Goal: Communication & Community: Answer question/provide support

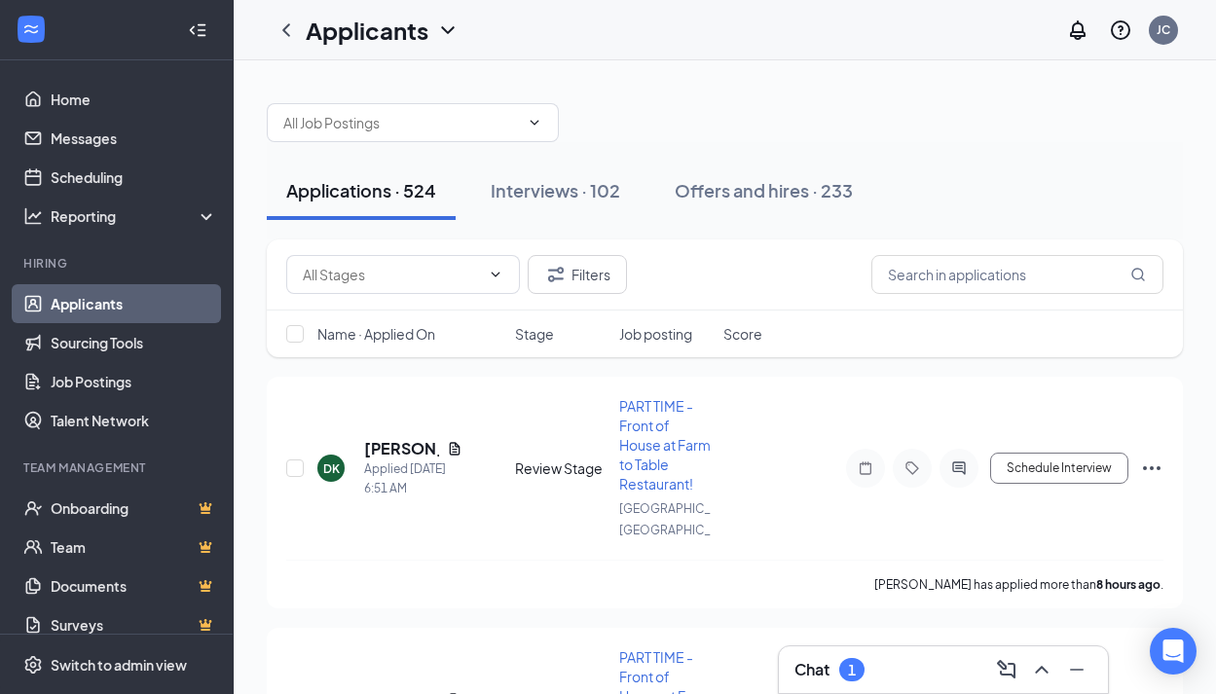
click at [549, 198] on div "Interviews · 102" at bounding box center [555, 190] width 129 height 24
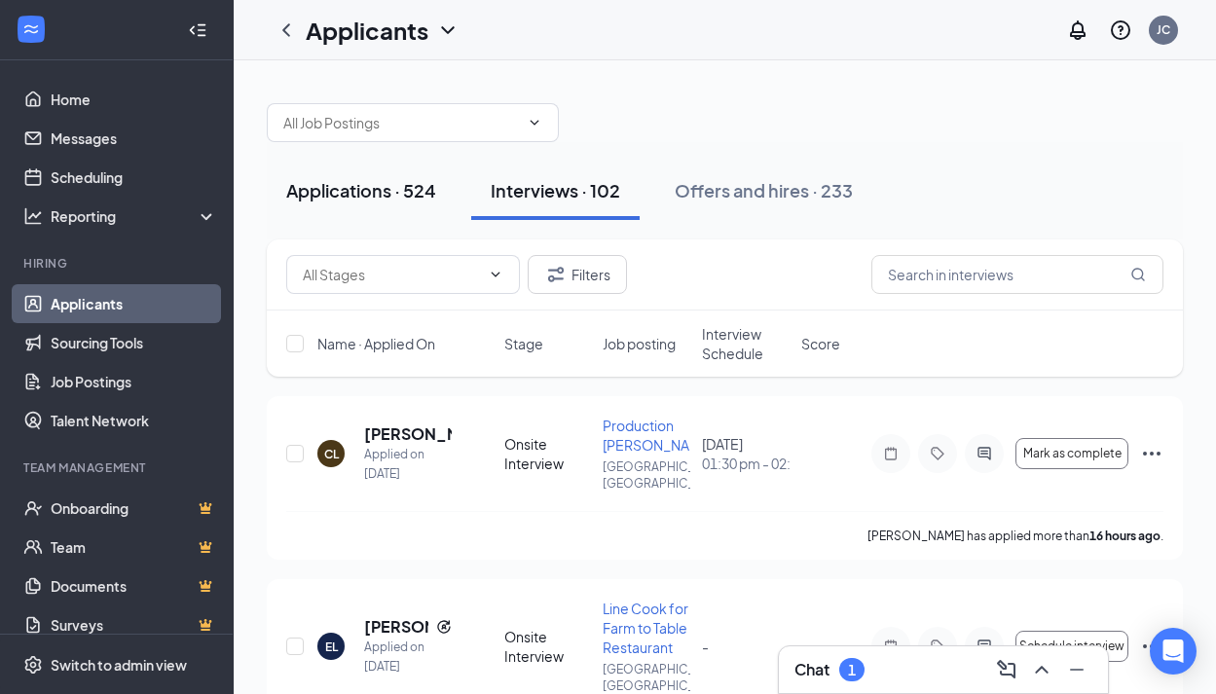
click at [349, 193] on div "Applications · 524" at bounding box center [361, 190] width 150 height 24
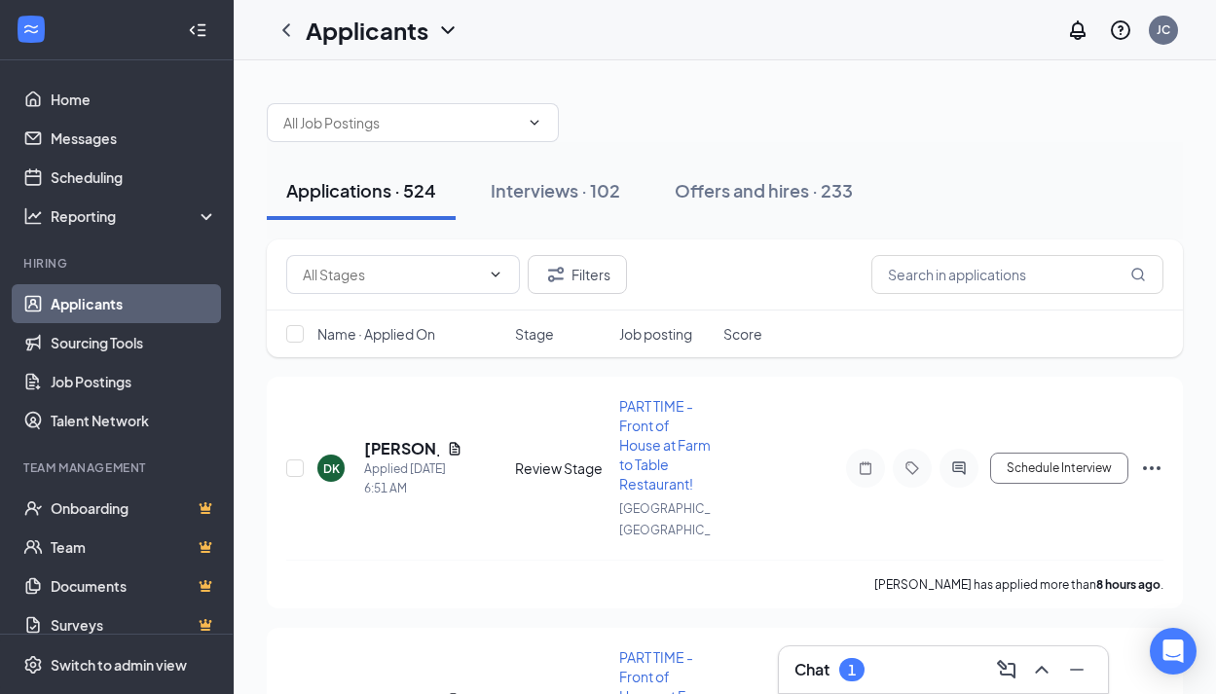
click at [946, 666] on div "Chat 1" at bounding box center [943, 669] width 298 height 31
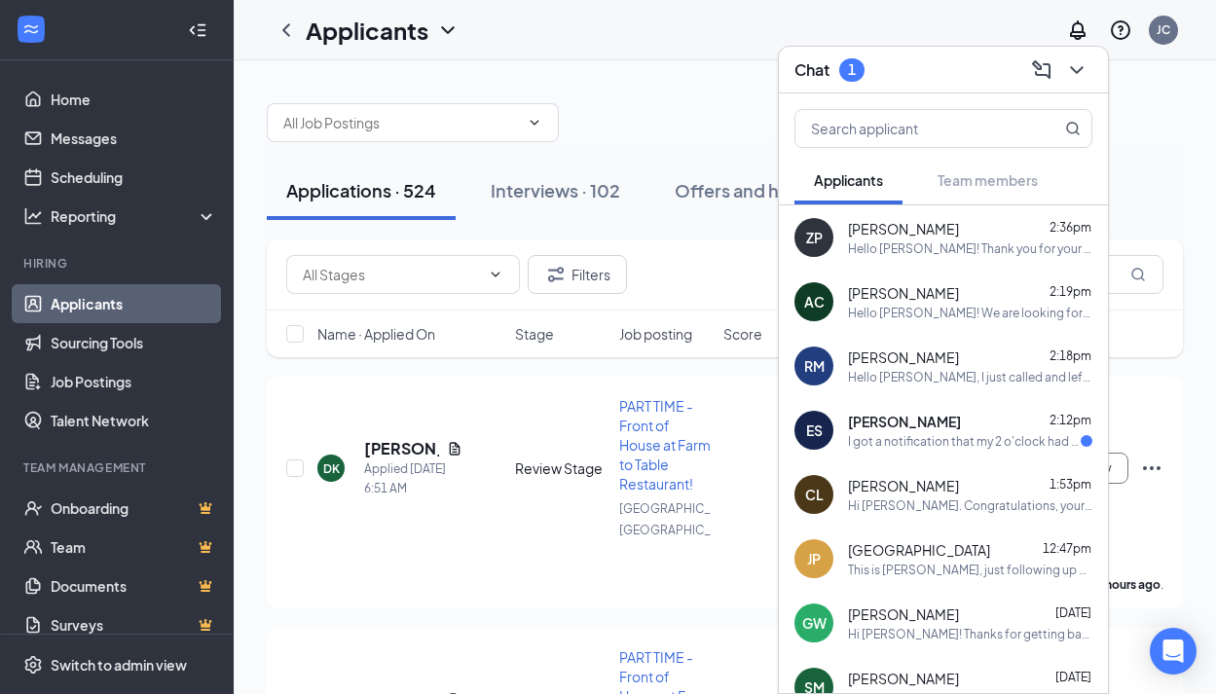
click at [936, 440] on div "I got a notification that my 2 o'clock had to be canceled so I rescheduled for …" at bounding box center [964, 441] width 233 height 17
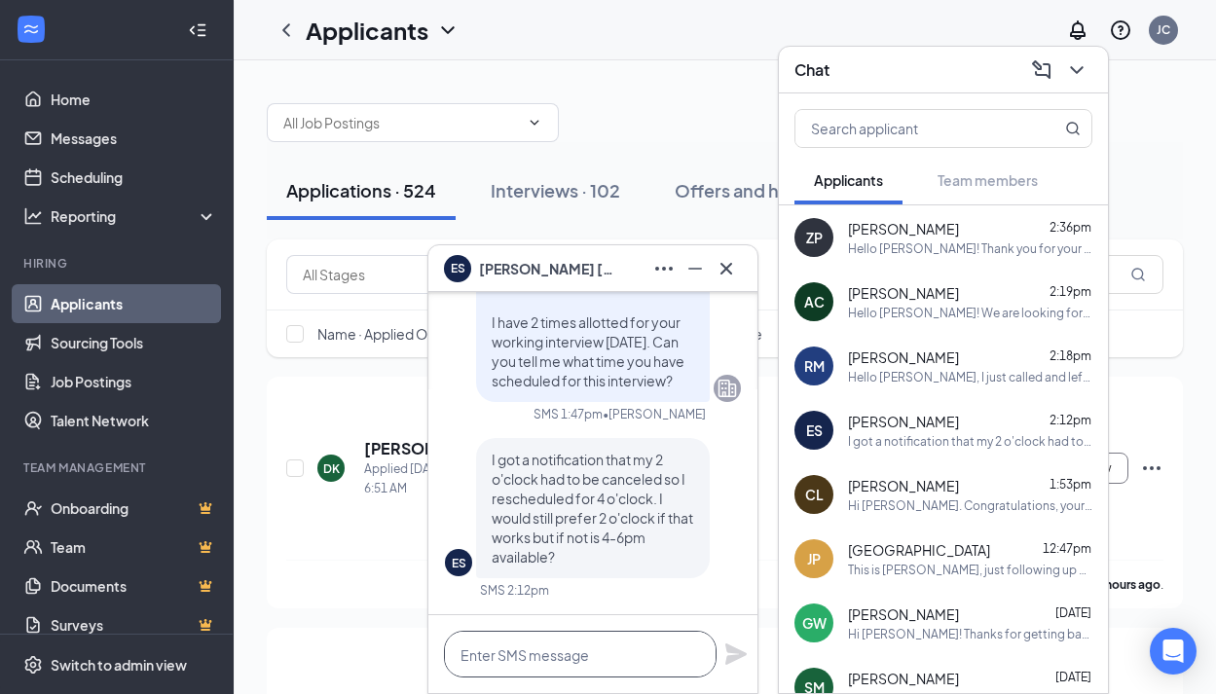
click at [587, 660] on textarea at bounding box center [580, 654] width 273 height 47
type textarea "o"
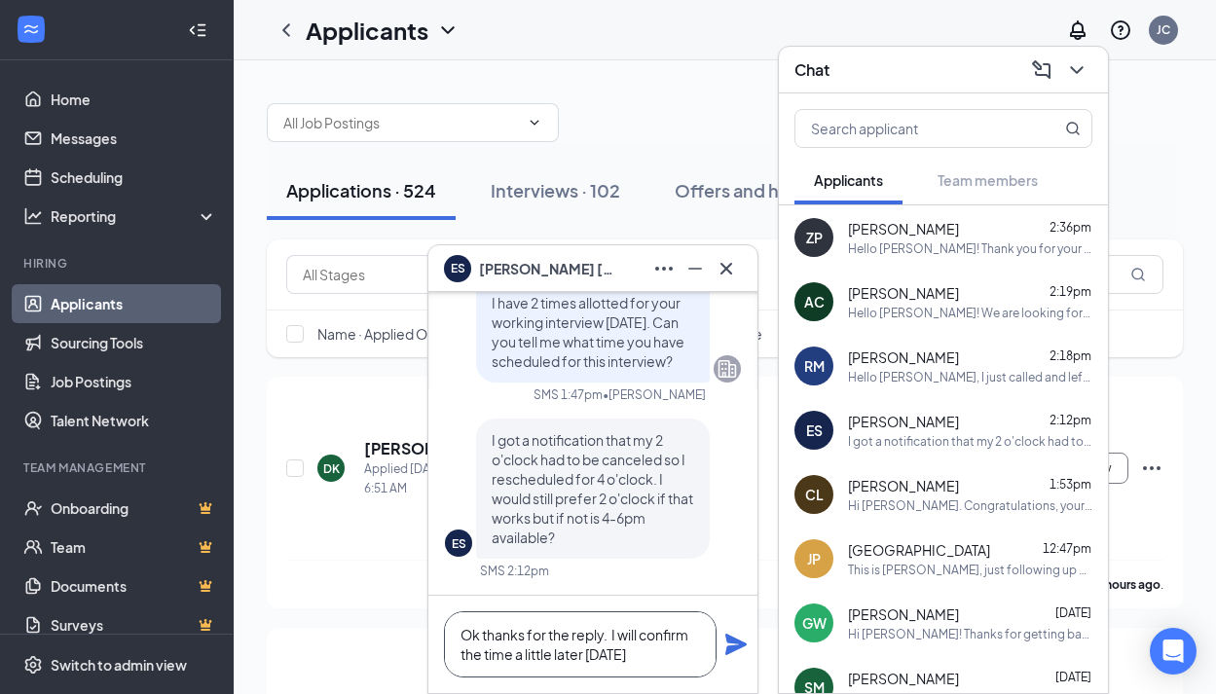
type textarea "Ok thanks for the reply. I will confirm the time a little later [DATE]"
click at [732, 640] on icon "Plane" at bounding box center [735, 644] width 21 height 21
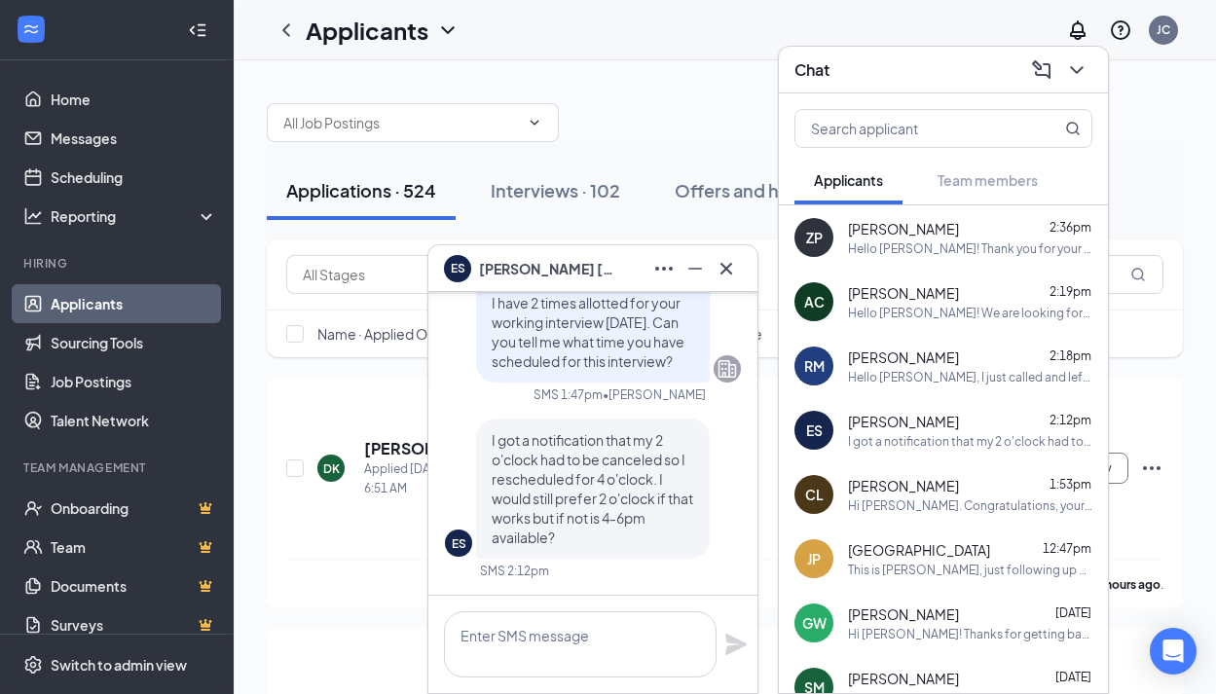
scroll to position [0, 0]
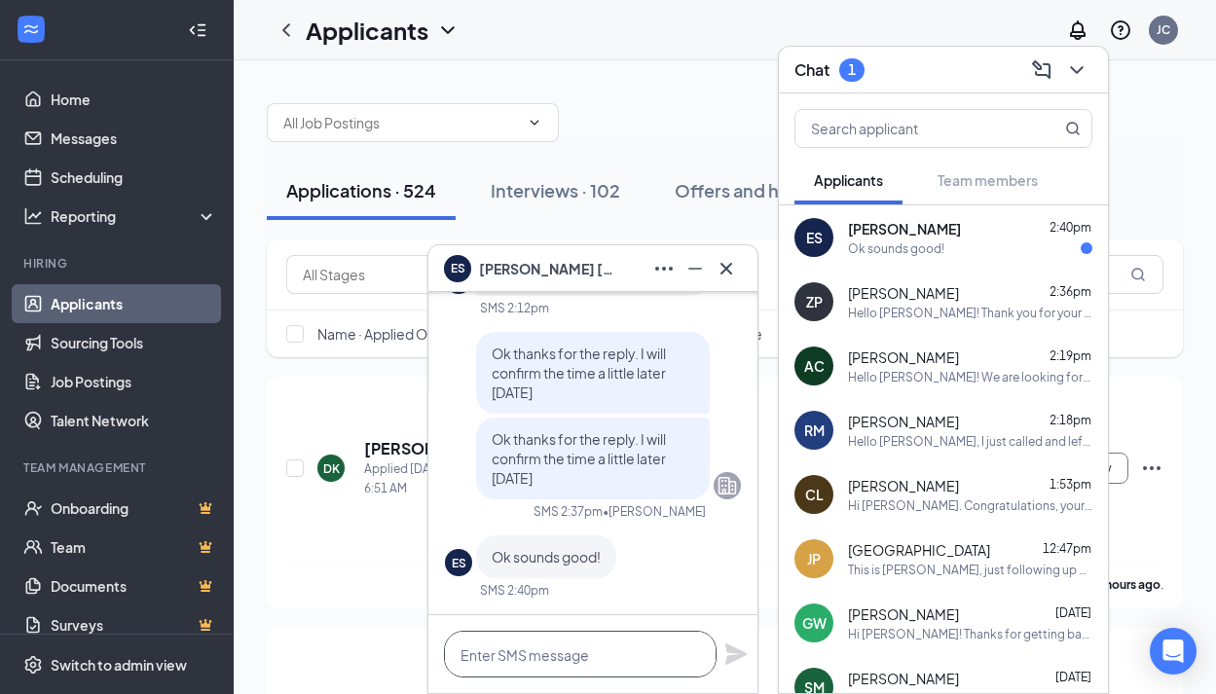
click at [590, 655] on textarea at bounding box center [580, 654] width 273 height 47
type textarea "Is 2:30 good?"
click at [733, 656] on icon "Plane" at bounding box center [735, 653] width 21 height 21
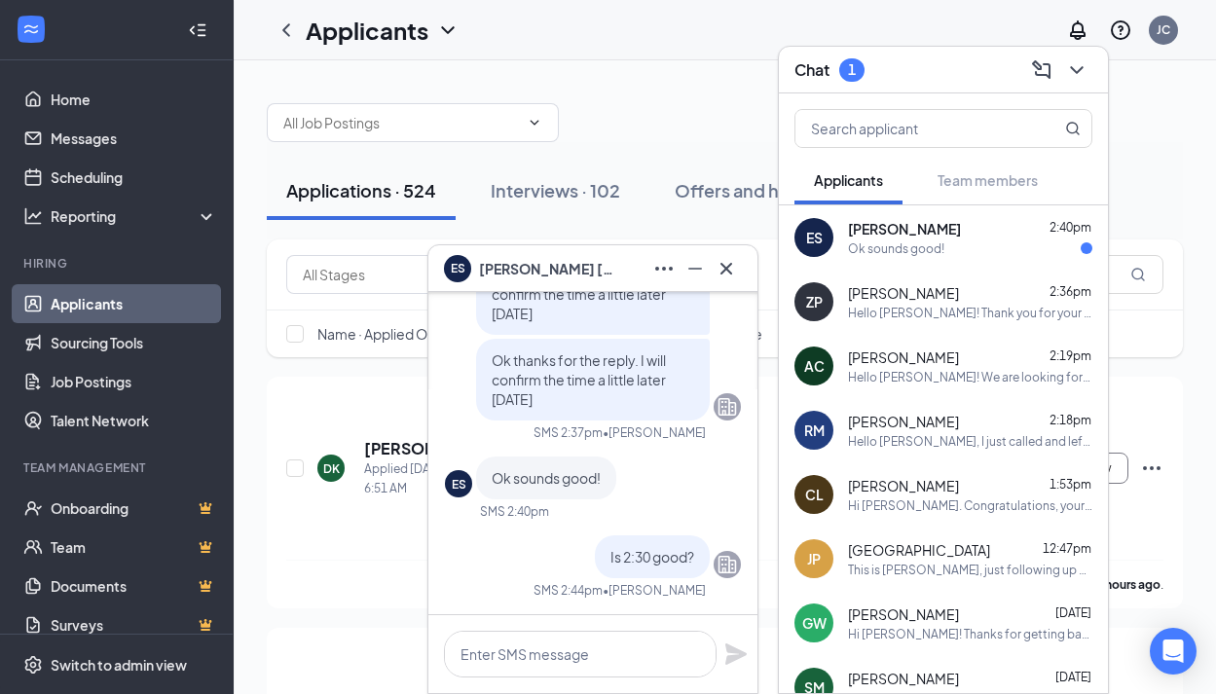
click at [961, 235] on div "[PERSON_NAME] 2:40pm" at bounding box center [970, 228] width 244 height 19
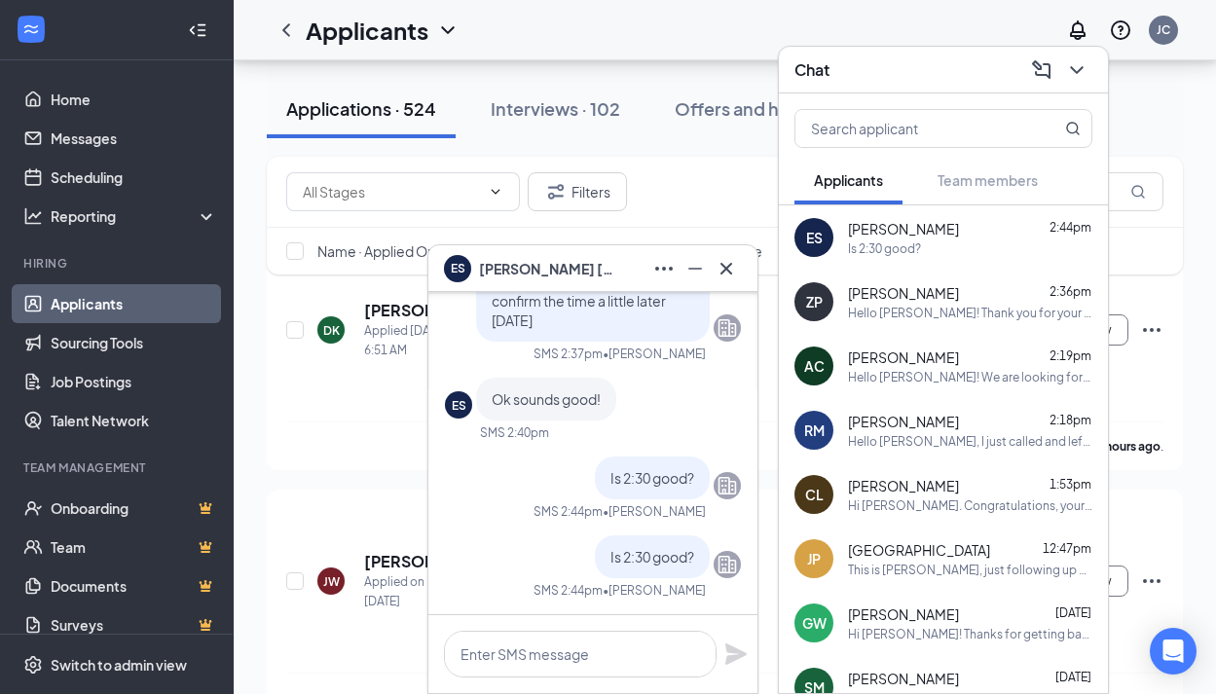
scroll to position [0, 0]
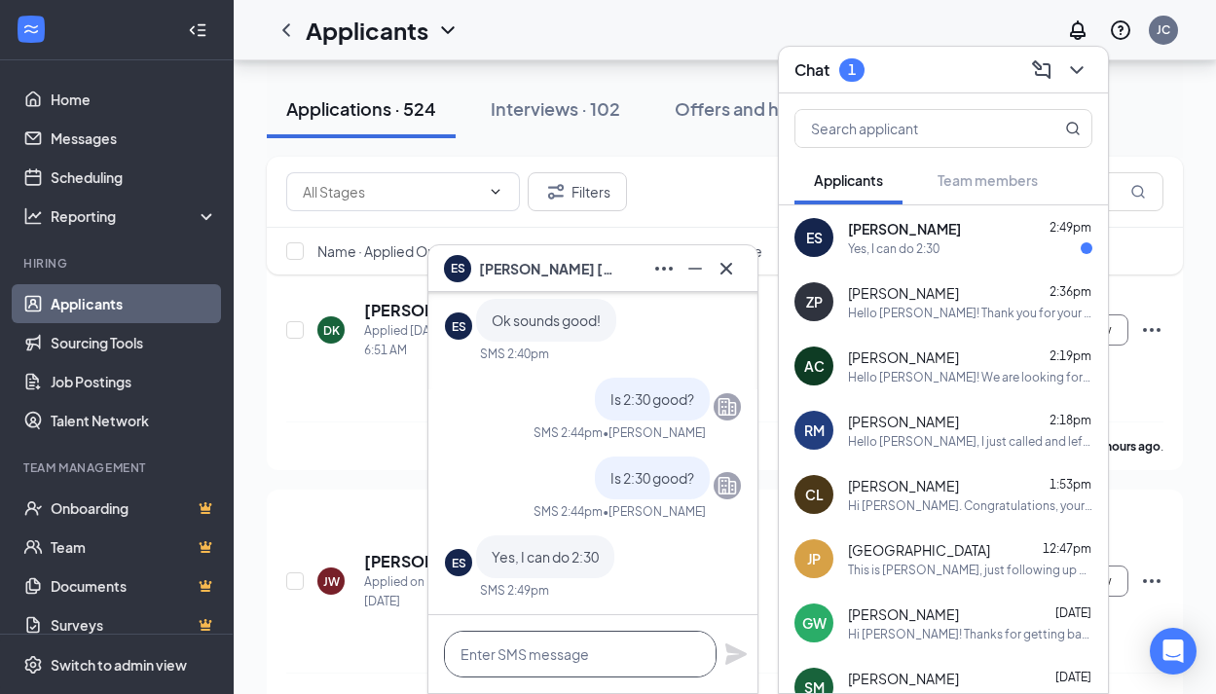
click at [585, 648] on textarea at bounding box center [580, 654] width 273 height 47
type textarea "Perfect. See you then!"
click at [757, 673] on div "ES [PERSON_NAME] ES [PERSON_NAME] Applicant Line Cook for Farm to Table Restaur…" at bounding box center [592, 469] width 331 height 450
click at [735, 650] on icon "Plane" at bounding box center [735, 653] width 21 height 21
